Goal: Information Seeking & Learning: Learn about a topic

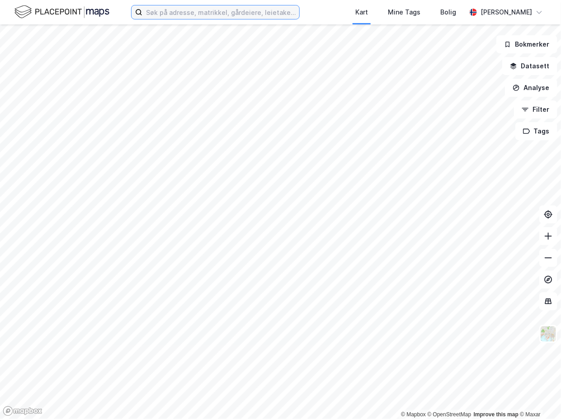
click at [162, 11] on input at bounding box center [221, 12] width 157 height 14
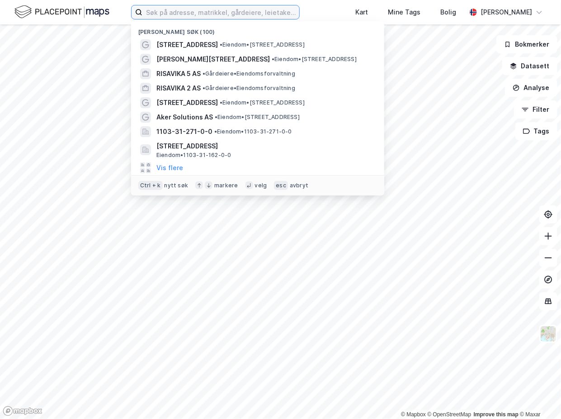
paste input "KG INVESTMENT COMP AS"
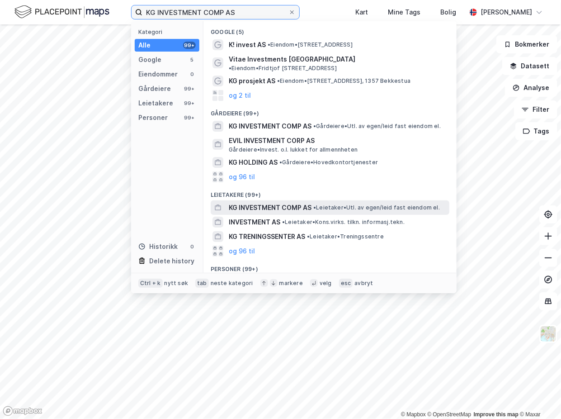
type input "KG INVESTMENT COMP AS"
click at [279, 202] on span "KG INVESTMENT COMP AS" at bounding box center [270, 207] width 83 height 11
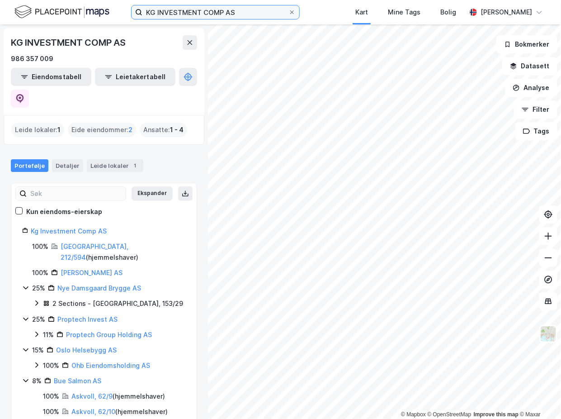
click at [242, 10] on input "KG INVESTMENT COMP AS" at bounding box center [216, 12] width 146 height 14
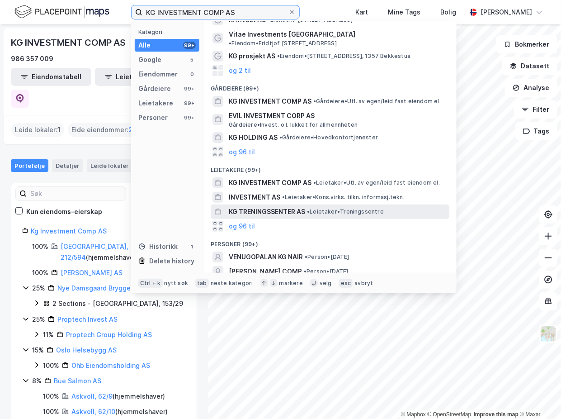
scroll to position [41, 0]
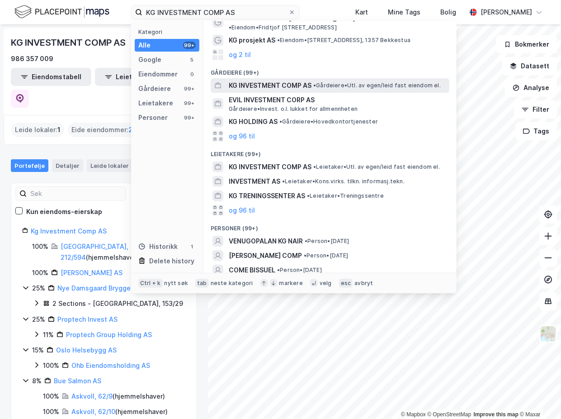
click at [288, 80] on span "KG INVESTMENT COMP AS" at bounding box center [270, 85] width 83 height 11
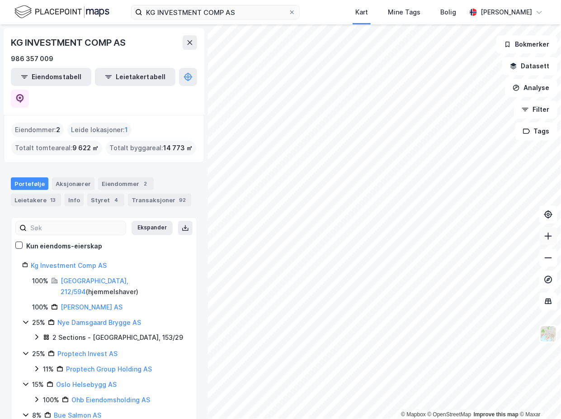
click at [547, 234] on div "© Mapbox © OpenStreetMap Improve this map © Maxar KG INVESTMENT COMP AS 986 357…" at bounding box center [280, 221] width 561 height 395
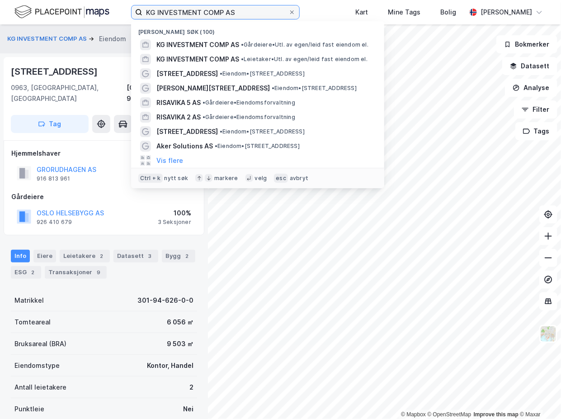
click at [240, 11] on input "KG INVESTMENT COMP AS" at bounding box center [216, 12] width 146 height 14
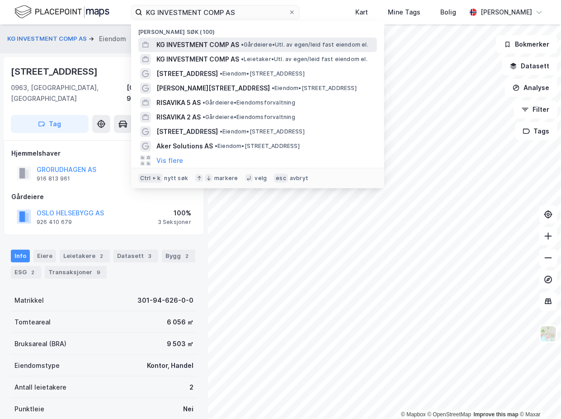
click at [213, 43] on span "KG INVESTMENT COMP AS" at bounding box center [198, 44] width 83 height 11
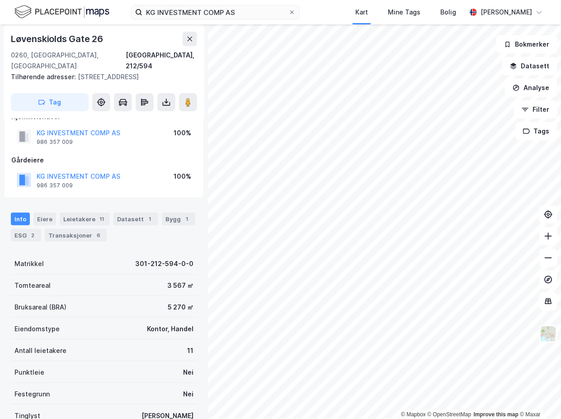
scroll to position [31, 0]
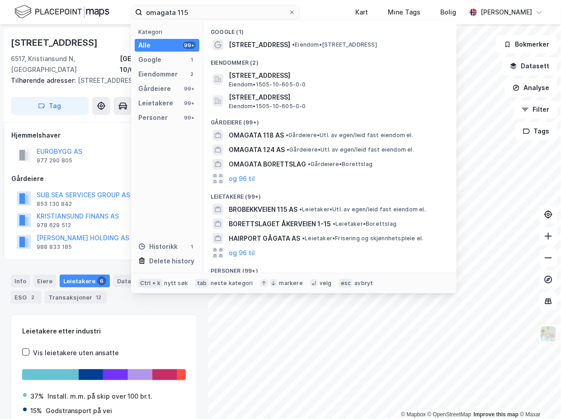
click at [84, 4] on div "omagata 115 Kategori Alle 99+ Google 1 Eiendommer 2 Gårdeiere 99+ Leietakere 99…" at bounding box center [280, 12] width 561 height 24
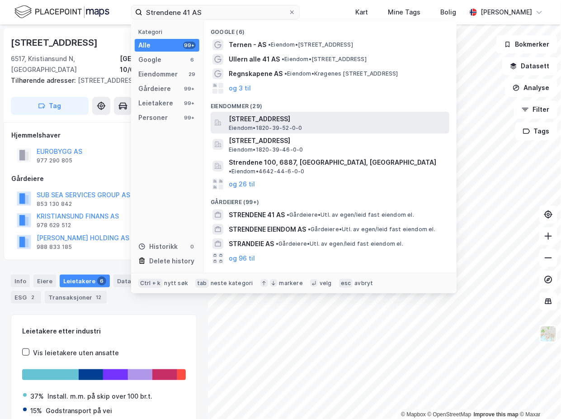
type input "Strendene 41 AS"
click at [302, 119] on span "Strendene 41, 8803, SANDNESSJØEN, ALSTAHAUG" at bounding box center [337, 119] width 217 height 11
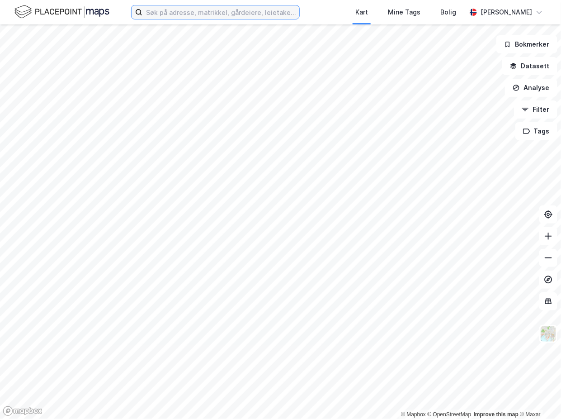
click at [217, 14] on input at bounding box center [221, 12] width 157 height 14
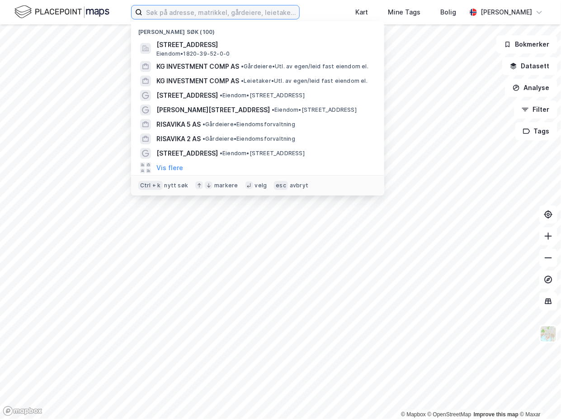
paste input "Strendene 41 AS"
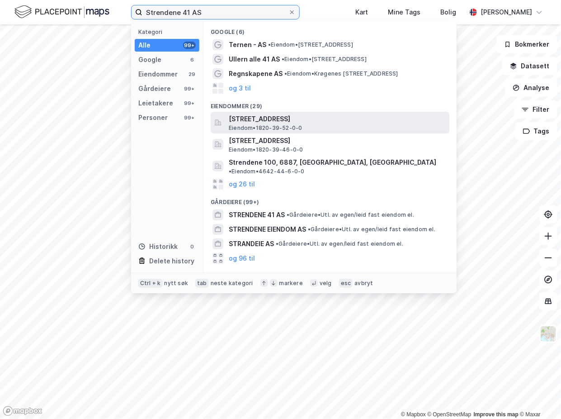
type input "Strendene 41 AS"
click at [260, 127] on span "Eiendom • 1820-39-52-0-0" at bounding box center [265, 127] width 73 height 7
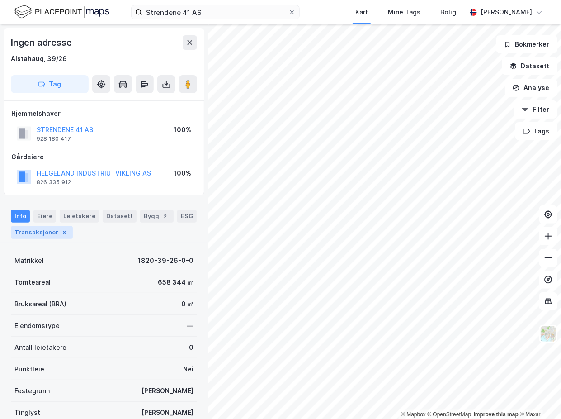
click at [44, 228] on div "Transaksjoner 8" at bounding box center [42, 232] width 62 height 13
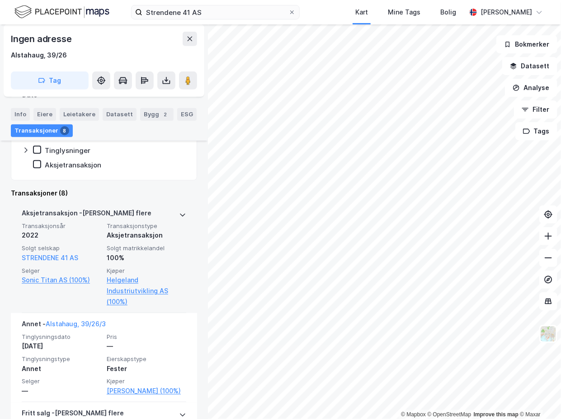
scroll to position [247, 0]
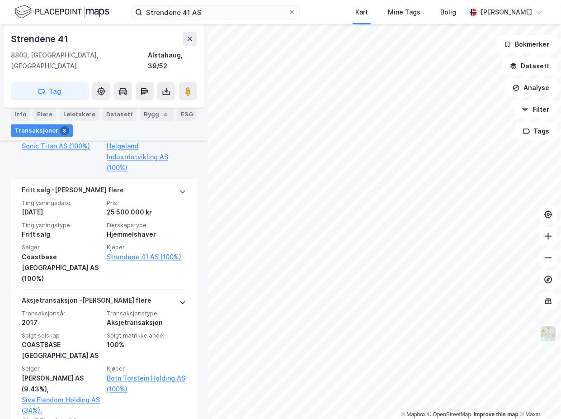
scroll to position [370, 0]
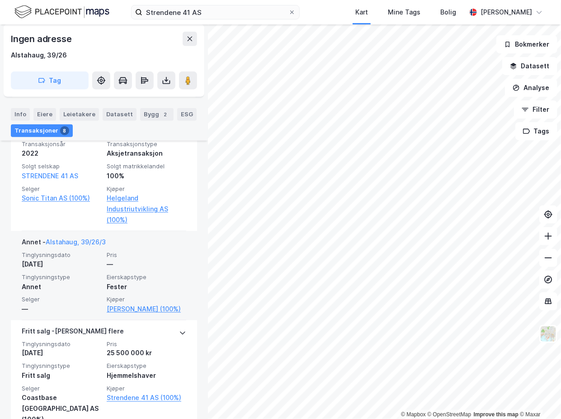
scroll to position [329, 0]
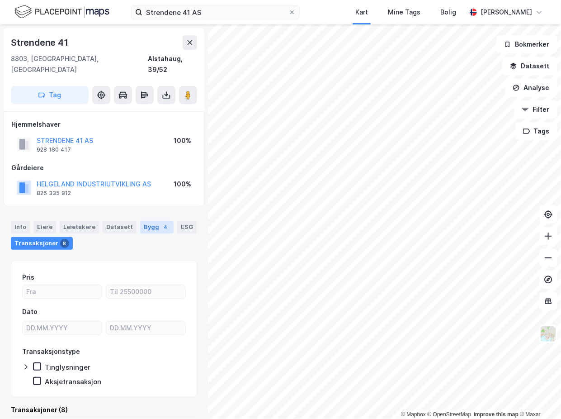
click at [154, 221] on div "Bygg 4" at bounding box center [156, 227] width 33 height 13
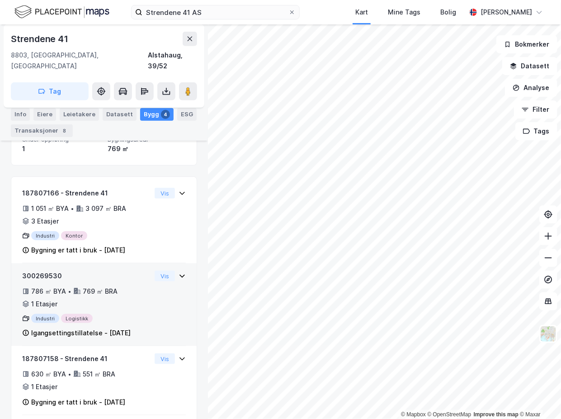
scroll to position [187, 0]
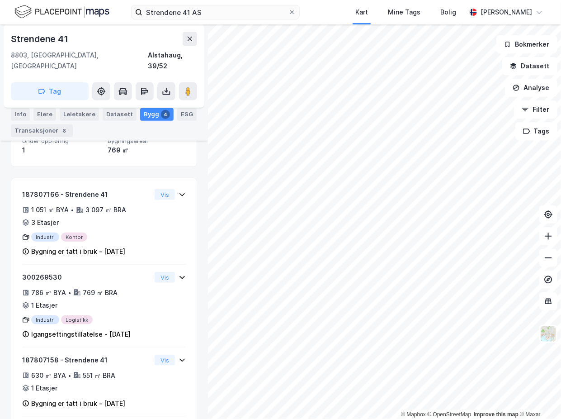
click at [166, 160] on div "Bygninger 3 Bygget bygningsområde 3 892 ㎡ Under oppføring 1 Bygningsareal 769 ㎡…" at bounding box center [104, 288] width 186 height 429
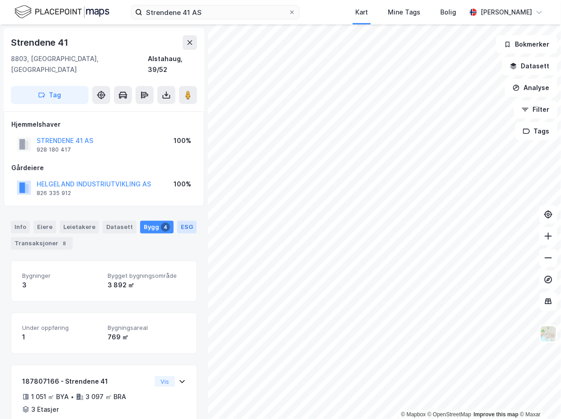
click at [177, 221] on div "ESG" at bounding box center [186, 227] width 19 height 13
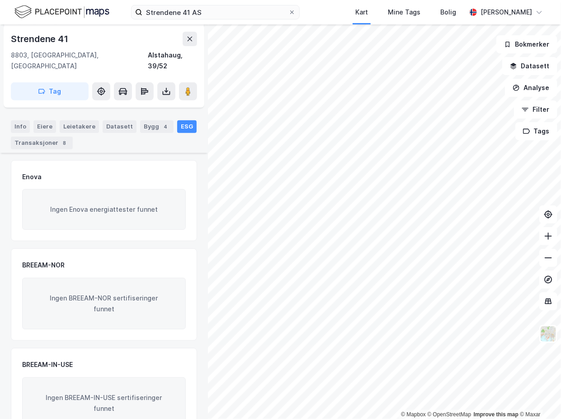
scroll to position [120, 0]
